Goal: Share content

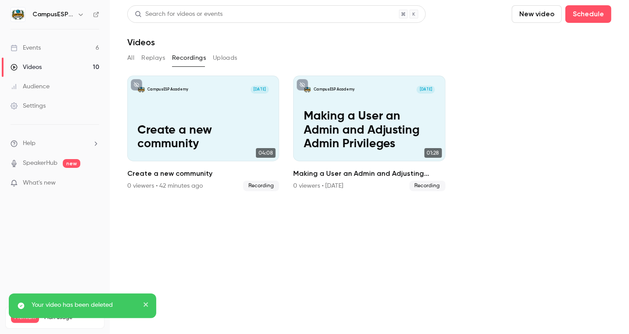
click at [35, 50] on div "Events" at bounding box center [26, 47] width 30 height 9
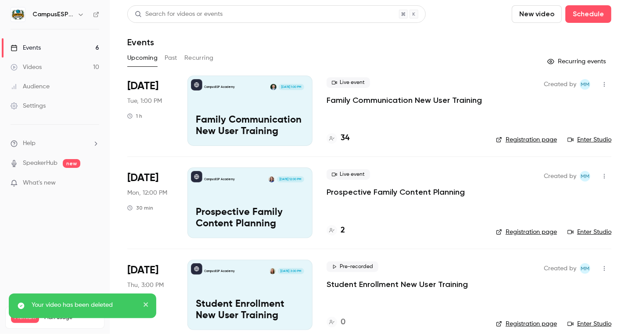
click at [173, 57] on button "Past" at bounding box center [171, 58] width 13 height 14
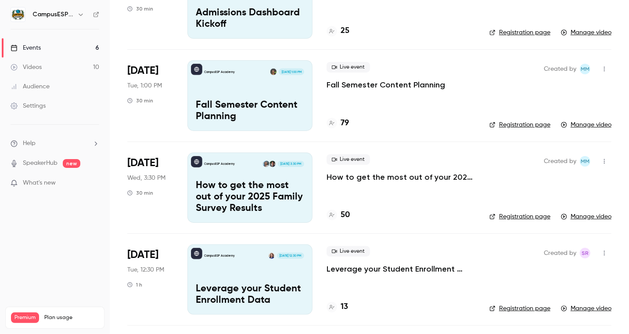
scroll to position [293, 0]
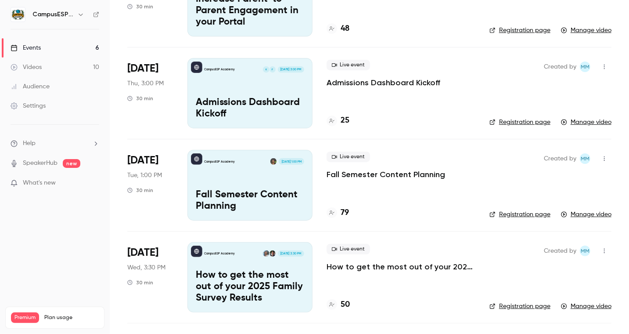
click at [243, 180] on div "CampusESP Academy [DATE] 1:00 PM Fall Semester Content Planning" at bounding box center [250, 185] width 125 height 70
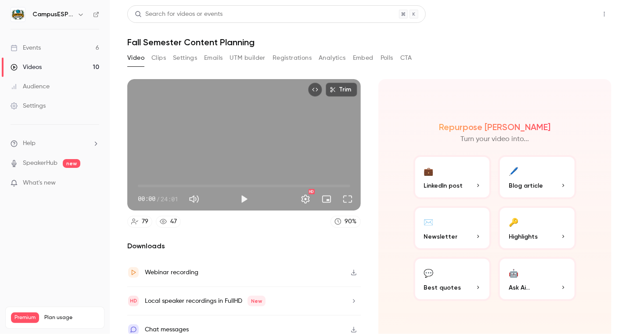
click at [577, 15] on button "Share" at bounding box center [573, 14] width 35 height 18
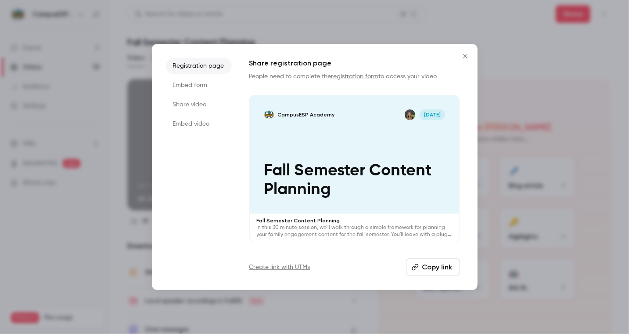
click at [439, 268] on button "Copy link" at bounding box center [433, 267] width 54 height 18
click at [466, 53] on icon "Close" at bounding box center [465, 56] width 11 height 7
